Goal: Check status: Check status

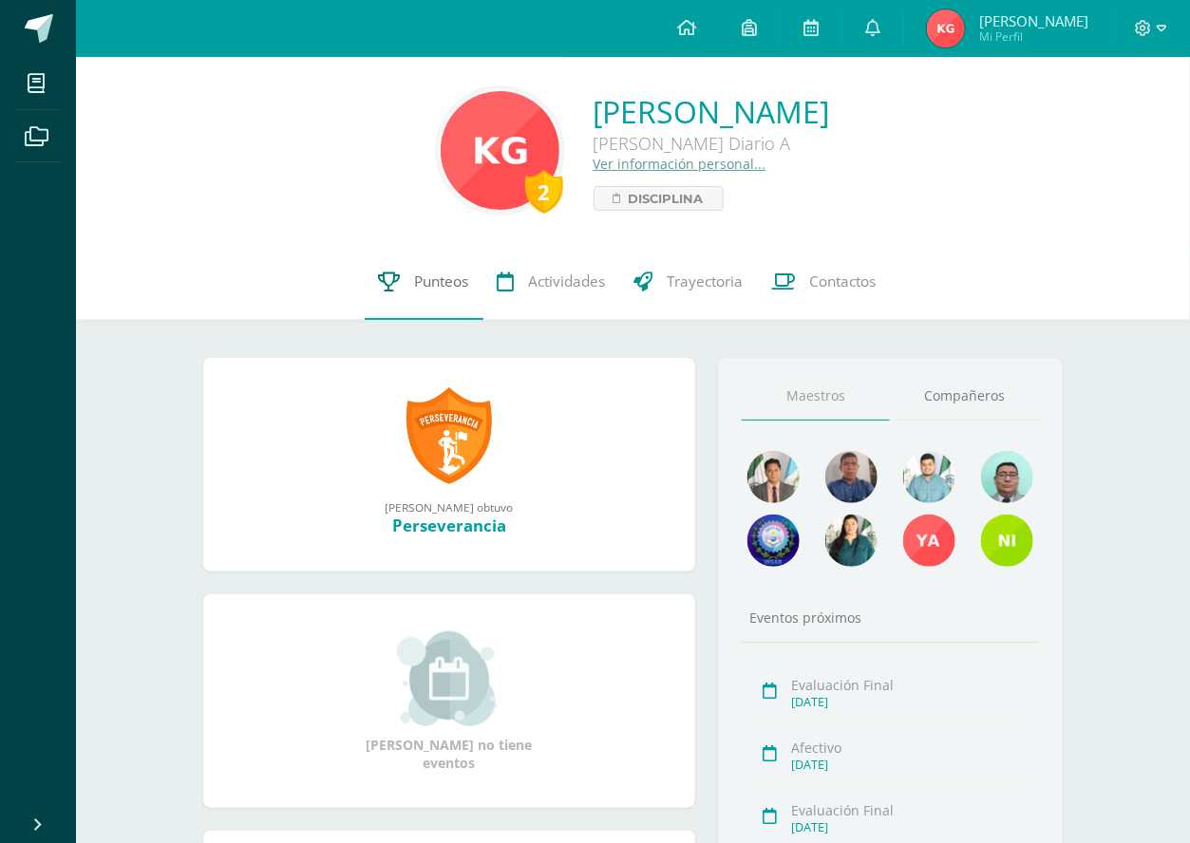
click at [456, 293] on link "Punteos" at bounding box center [424, 282] width 119 height 76
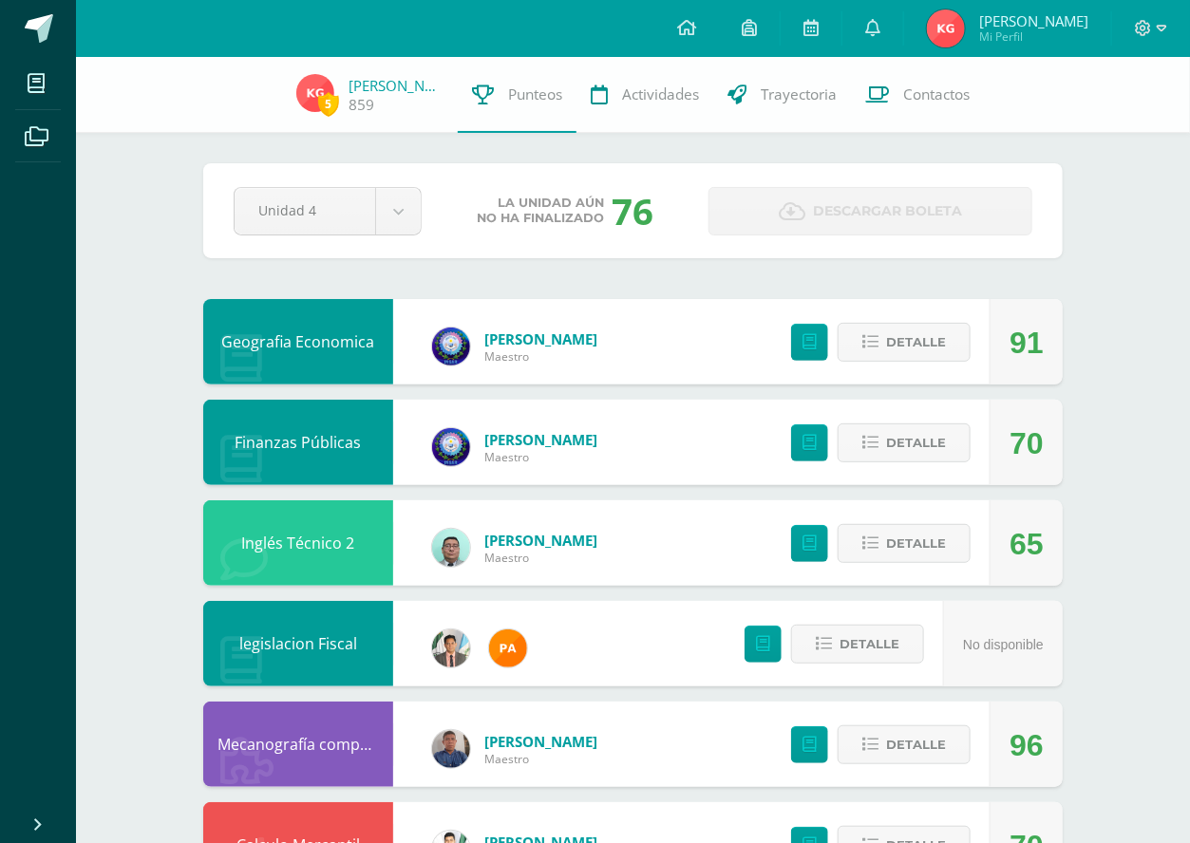
scroll to position [95, 0]
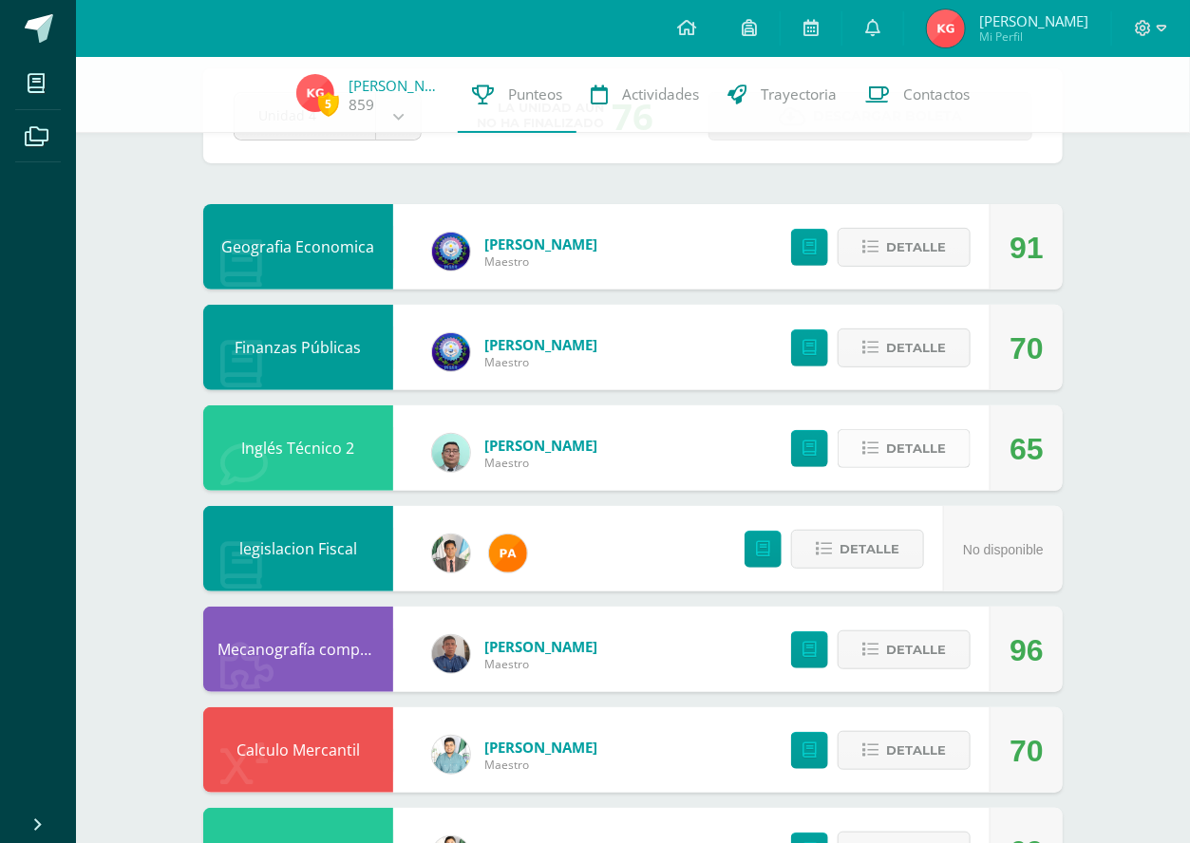
click at [918, 451] on span "Detalle" at bounding box center [916, 448] width 60 height 35
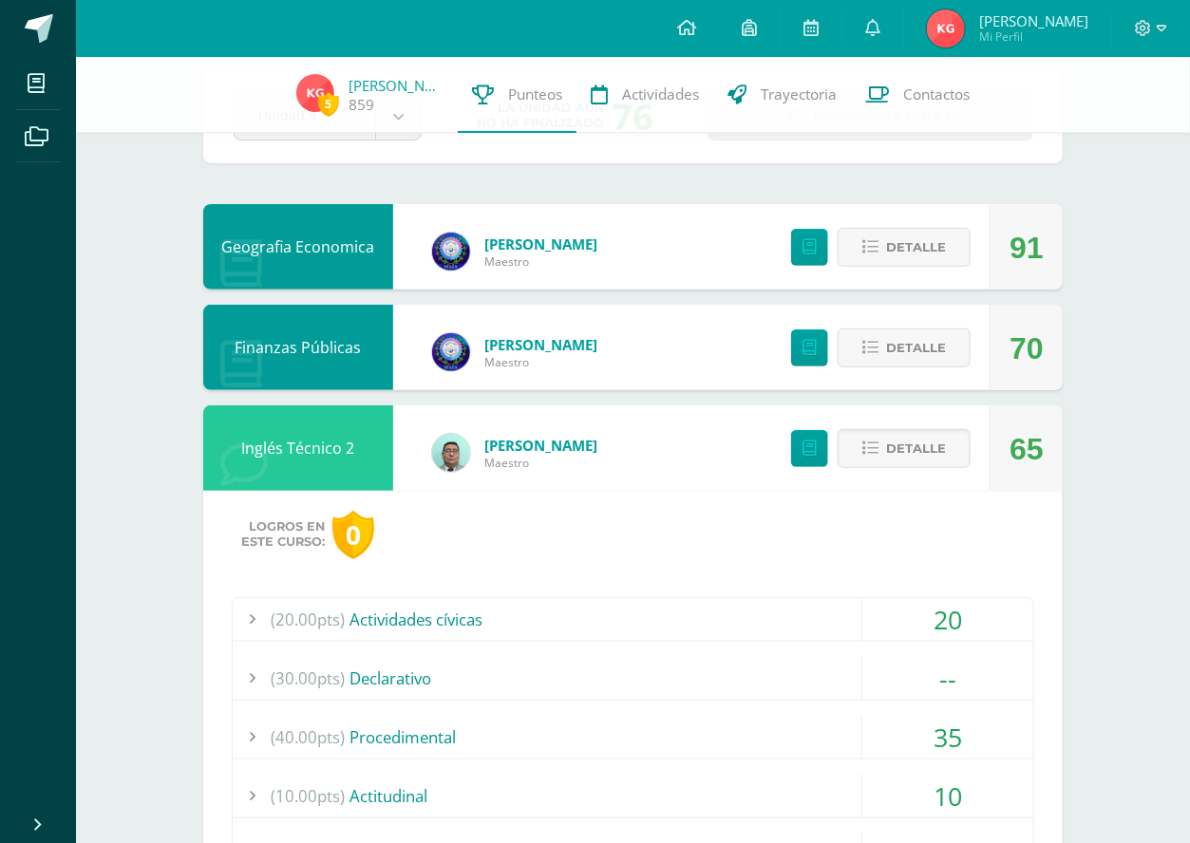
scroll to position [285, 0]
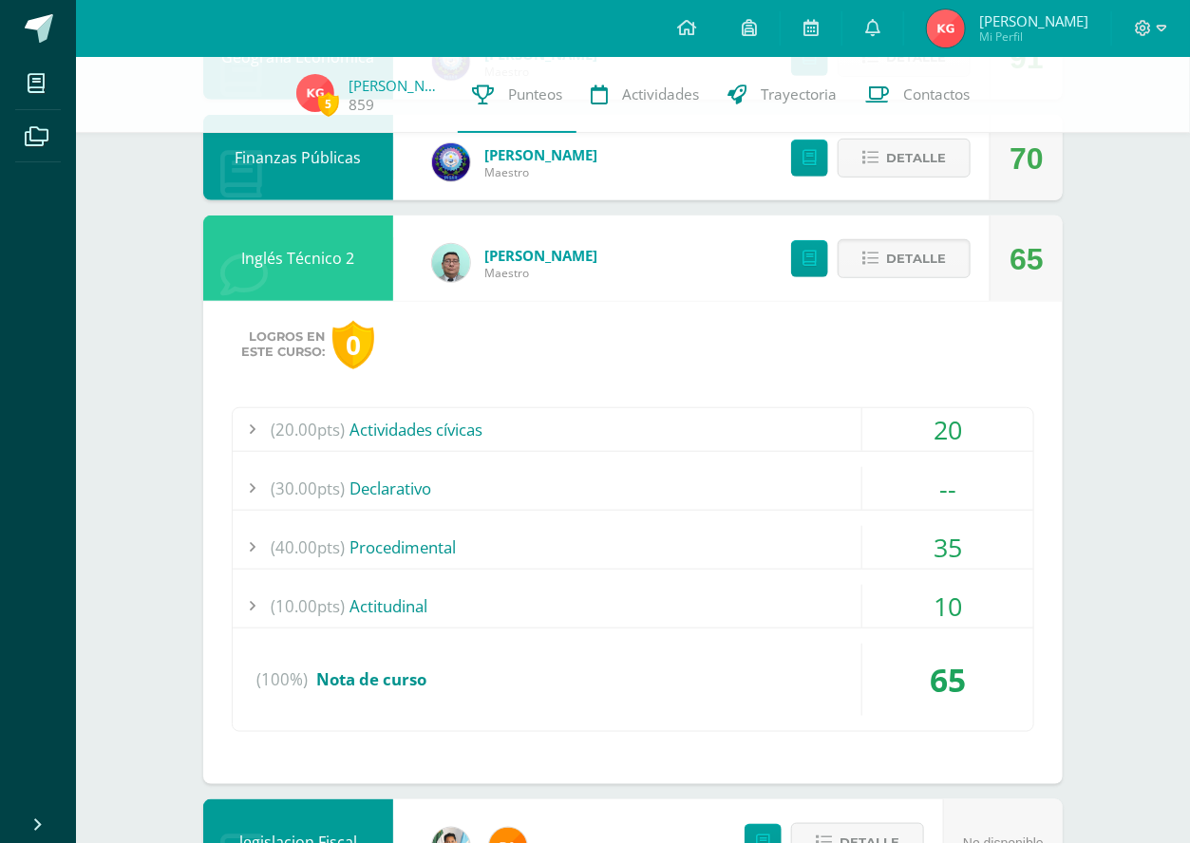
click at [254, 488] on div at bounding box center [252, 488] width 38 height 43
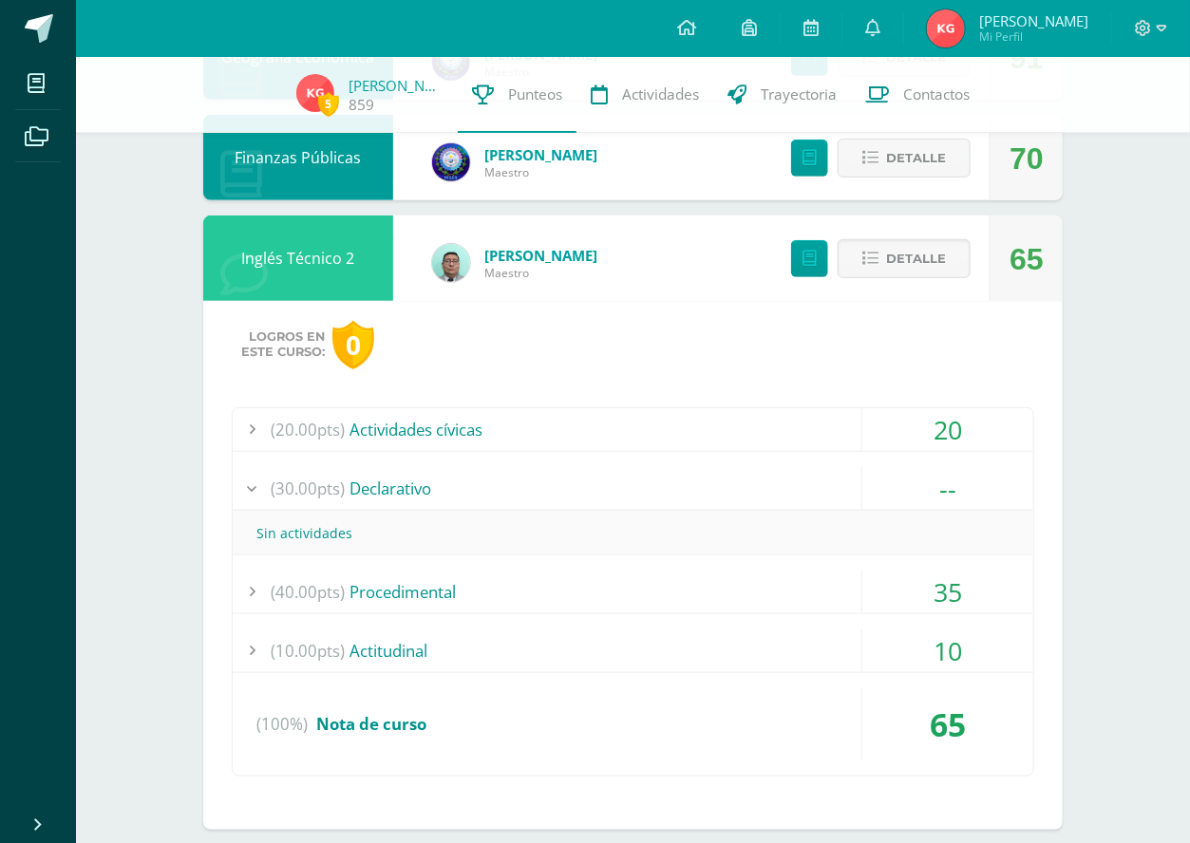
click at [254, 488] on div at bounding box center [252, 488] width 38 height 43
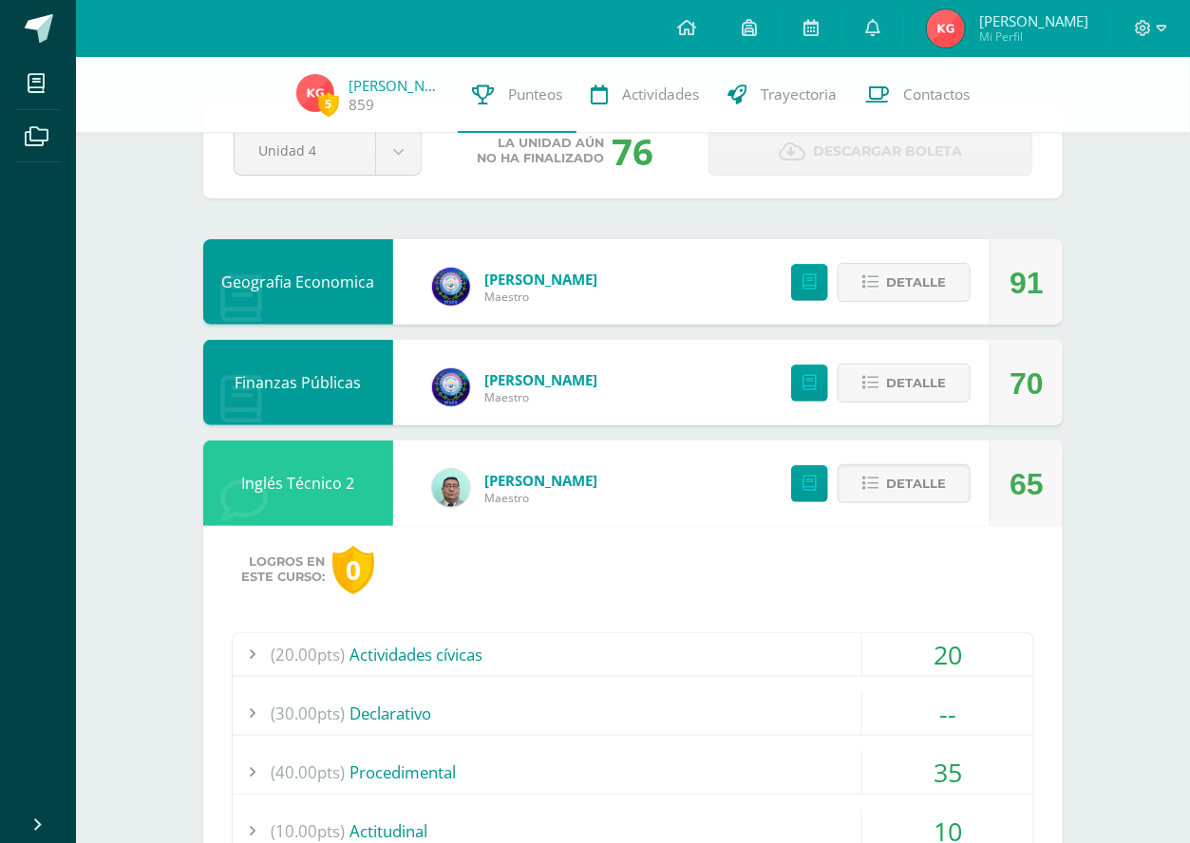
scroll to position [0, 0]
